Goal: Transaction & Acquisition: Purchase product/service

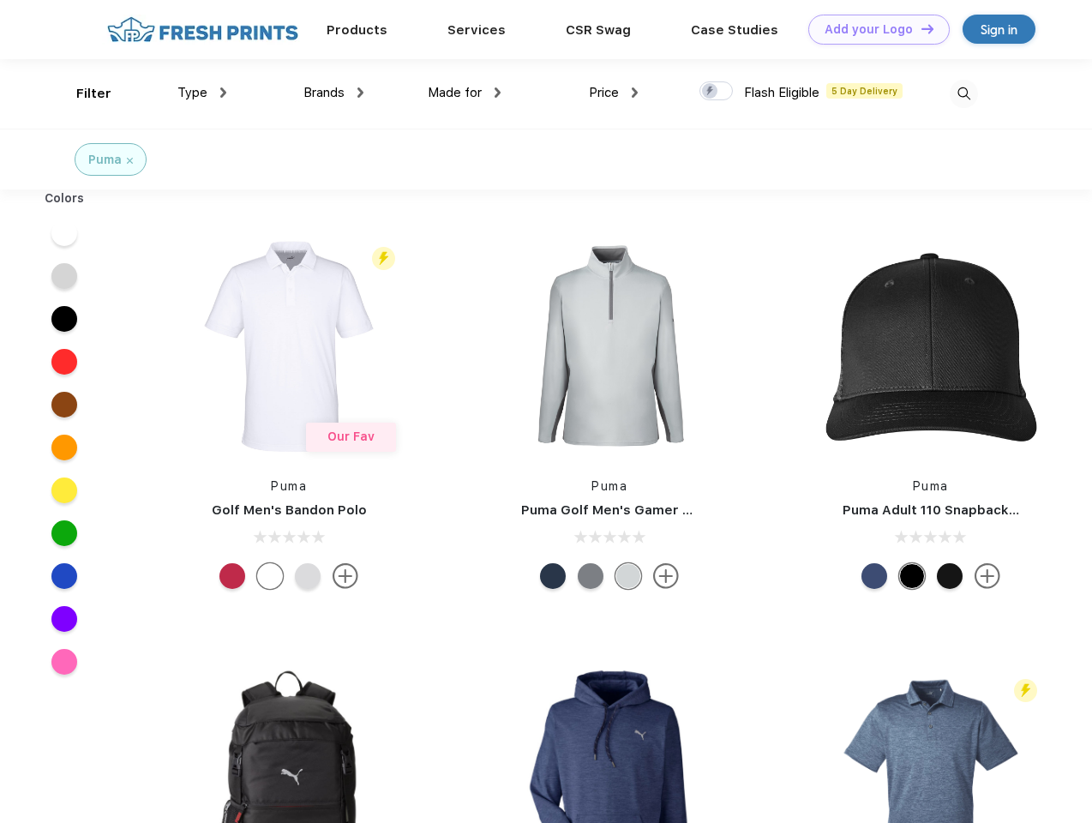
click at [873, 29] on link "Add your Logo Design Tool" at bounding box center [878, 30] width 141 height 30
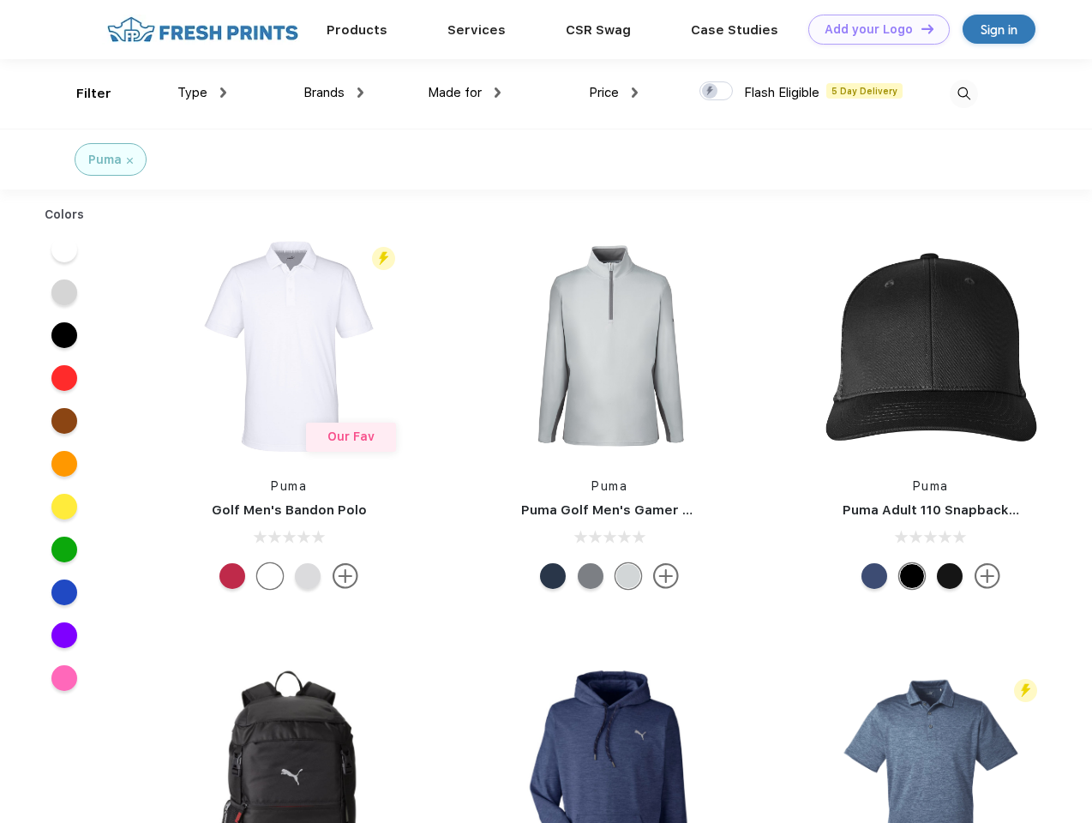
click at [0, 0] on div "Design Tool" at bounding box center [0, 0] width 0 height 0
click at [920, 28] on link "Add your Logo Design Tool" at bounding box center [878, 30] width 141 height 30
click at [82, 93] on div "Filter" at bounding box center [93, 94] width 35 height 20
click at [202, 93] on span "Type" at bounding box center [192, 92] width 30 height 15
click at [333, 93] on span "Brands" at bounding box center [323, 92] width 41 height 15
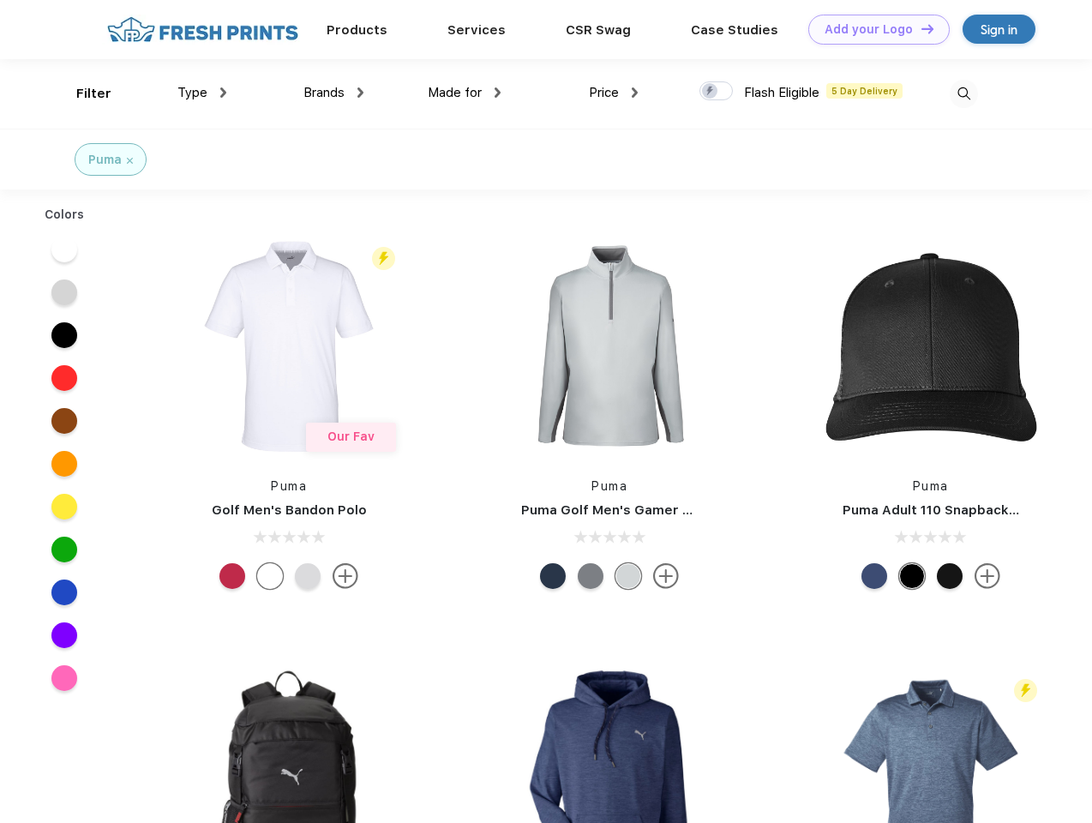
click at [465, 93] on span "Made for" at bounding box center [455, 92] width 54 height 15
click at [614, 93] on span "Price" at bounding box center [604, 92] width 30 height 15
click at [717, 92] on div at bounding box center [716, 90] width 33 height 19
click at [711, 92] on input "checkbox" at bounding box center [705, 86] width 11 height 11
click at [964, 93] on img at bounding box center [964, 94] width 28 height 28
